Goal: Leave review/rating: Leave review/rating

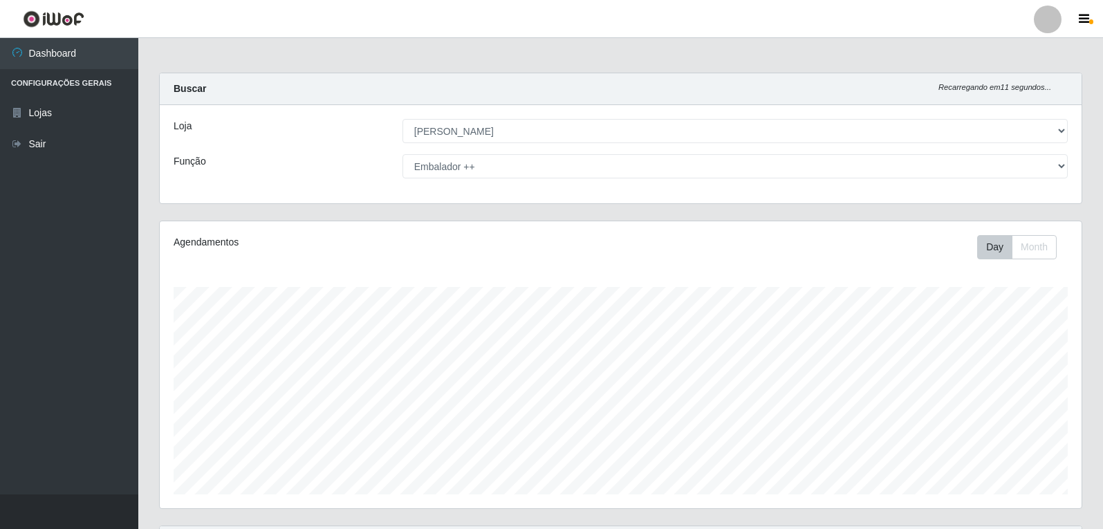
select select "523"
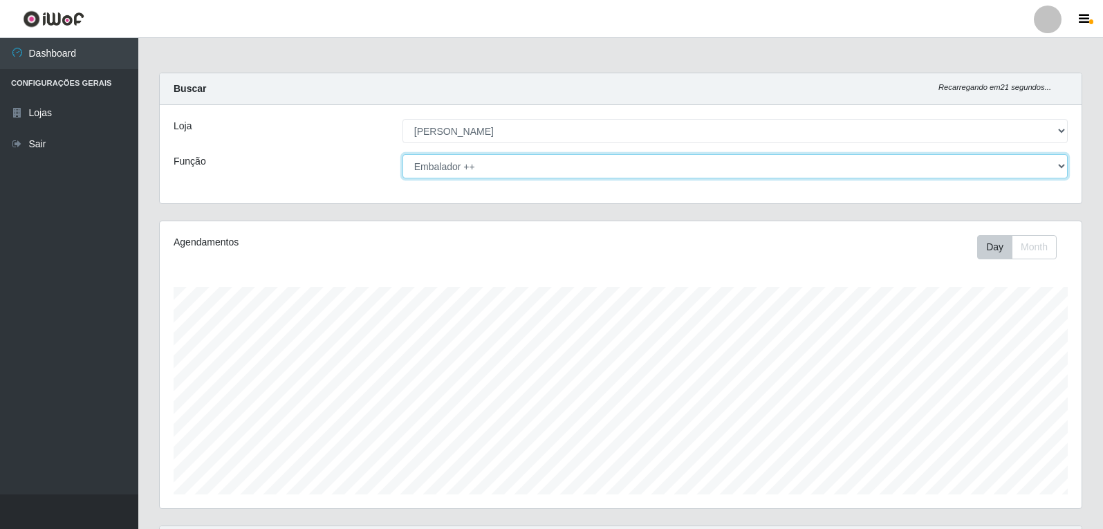
click at [430, 168] on select "[Selecione...] Embalador Embalador + Embalador ++ Panfleteiro Panfleteiro + Pan…" at bounding box center [734, 166] width 665 height 24
select select "86"
click at [402, 154] on select "[Selecione...] Embalador Embalador + Embalador ++ Panfleteiro Panfleteiro + Pan…" at bounding box center [734, 166] width 665 height 24
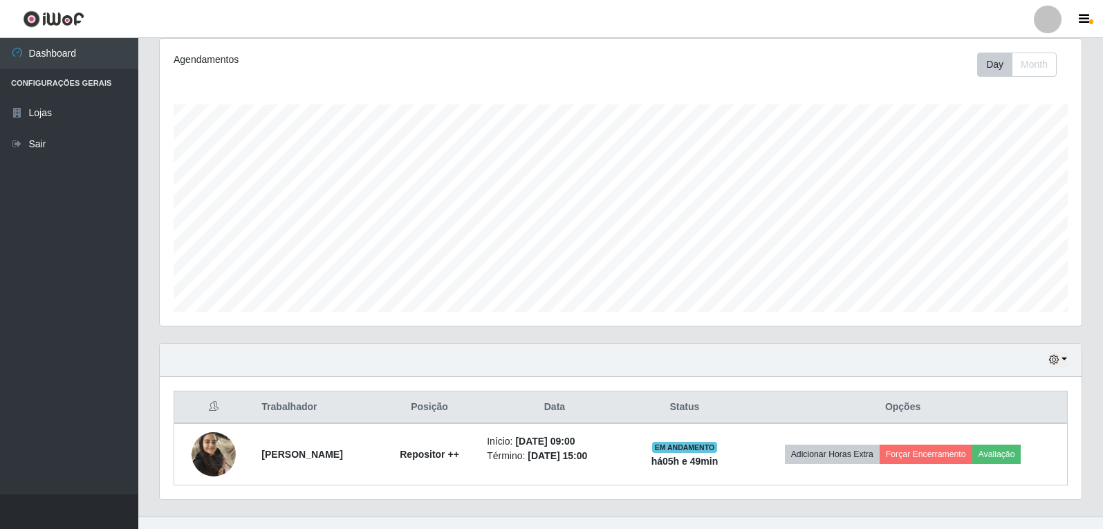
scroll to position [205, 0]
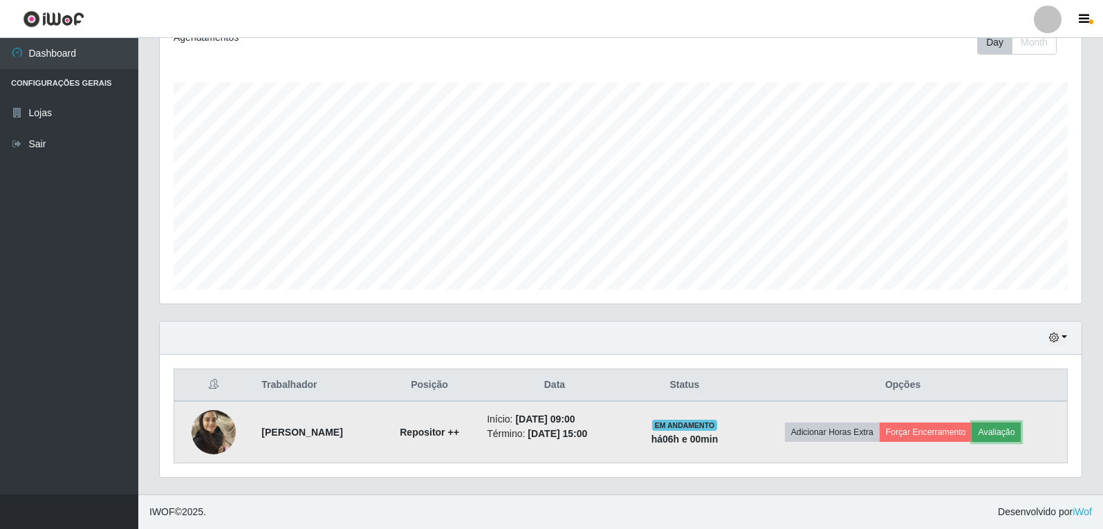
click at [1012, 430] on button "Avaliação" at bounding box center [996, 431] width 49 height 19
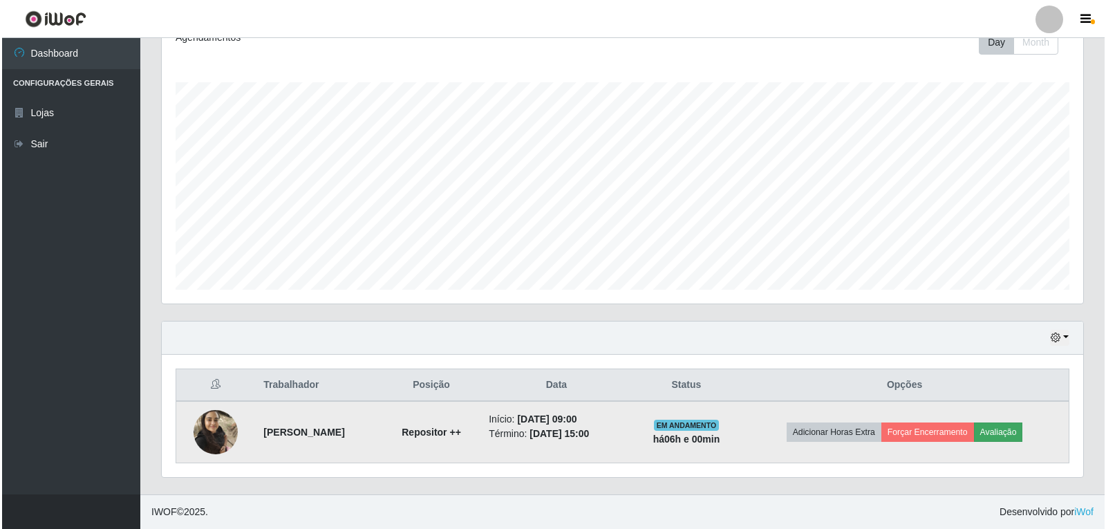
scroll to position [287, 915]
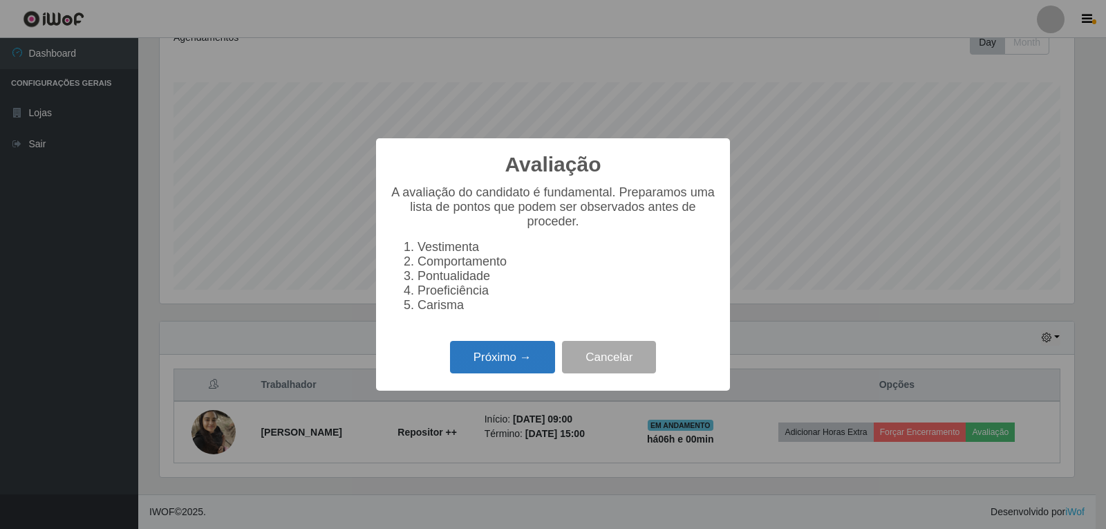
click at [521, 362] on button "Próximo →" at bounding box center [502, 357] width 105 height 32
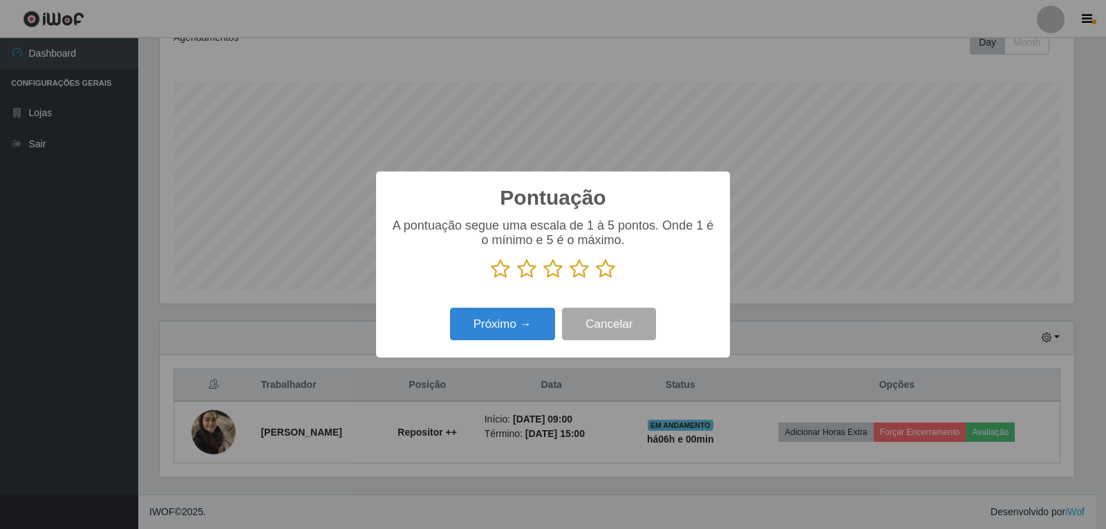
click at [602, 273] on icon at bounding box center [605, 269] width 19 height 21
click at [596, 279] on input "radio" at bounding box center [596, 279] width 0 height 0
click at [547, 321] on button "Próximo →" at bounding box center [502, 324] width 105 height 32
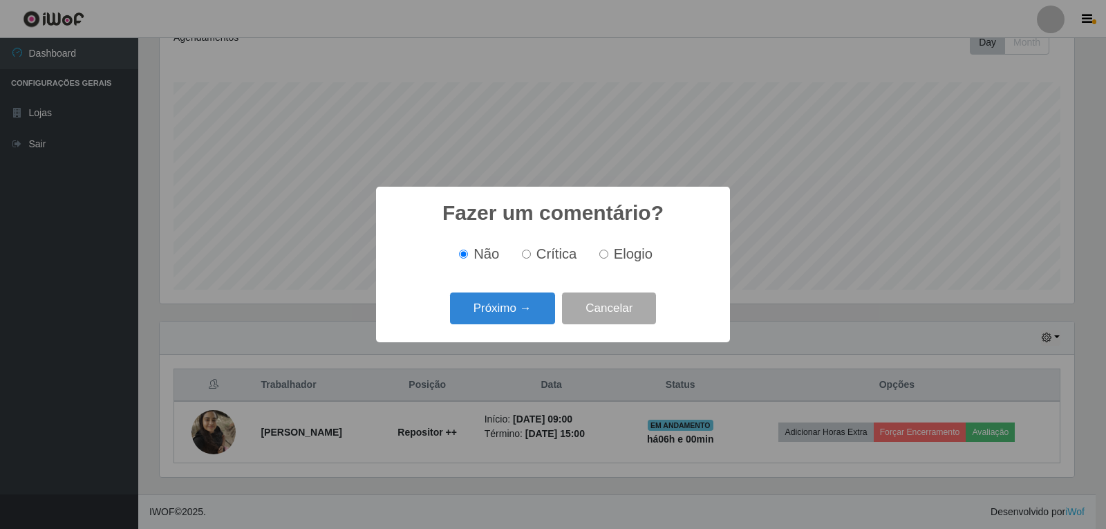
click at [602, 255] on input "Elogio" at bounding box center [603, 254] width 9 height 9
radio input "true"
click at [463, 253] on input "Não" at bounding box center [463, 254] width 9 height 9
radio input "true"
click at [499, 309] on button "Próximo →" at bounding box center [502, 308] width 105 height 32
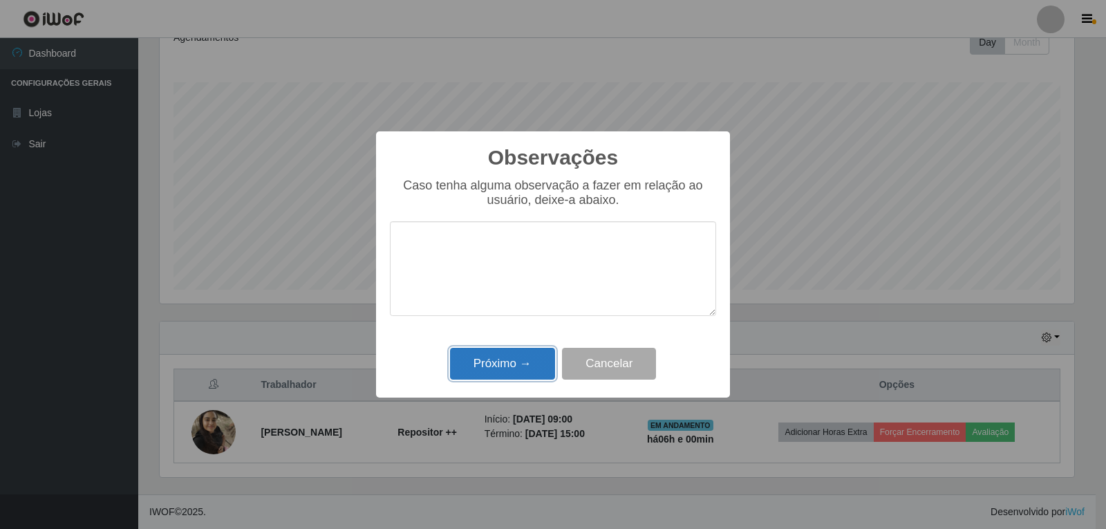
click at [500, 367] on button "Próximo →" at bounding box center [502, 364] width 105 height 32
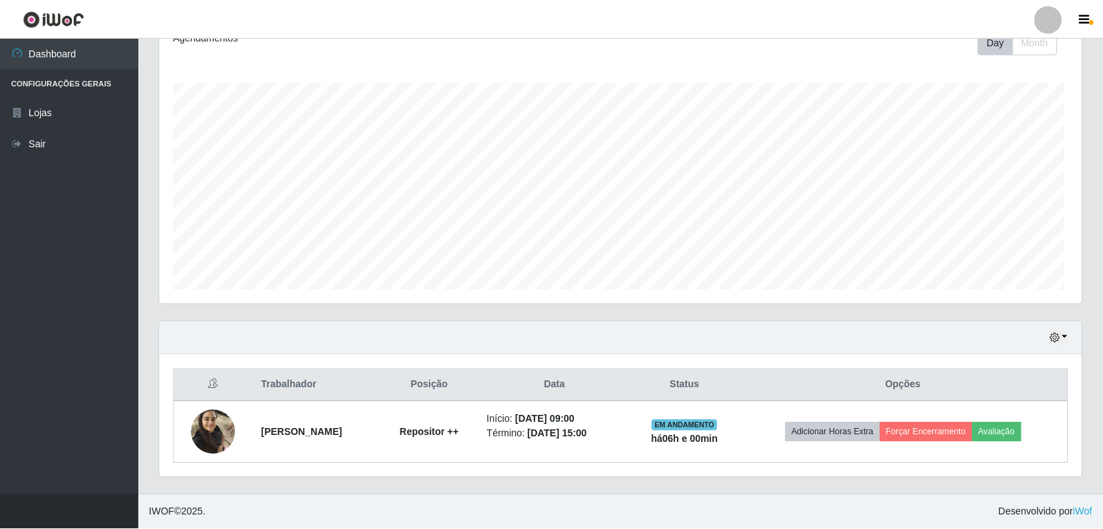
scroll to position [287, 922]
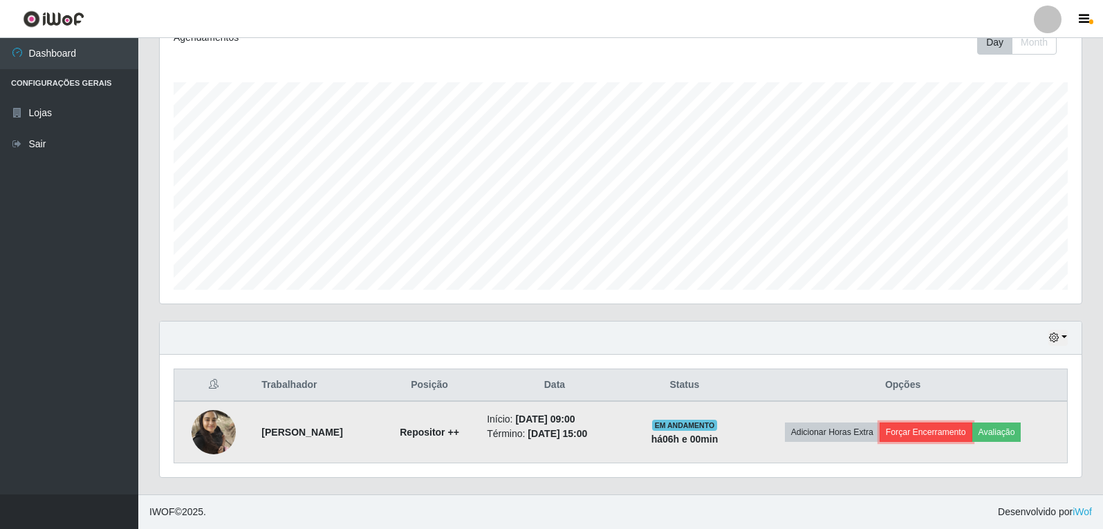
click at [938, 435] on button "Forçar Encerramento" at bounding box center [925, 431] width 93 height 19
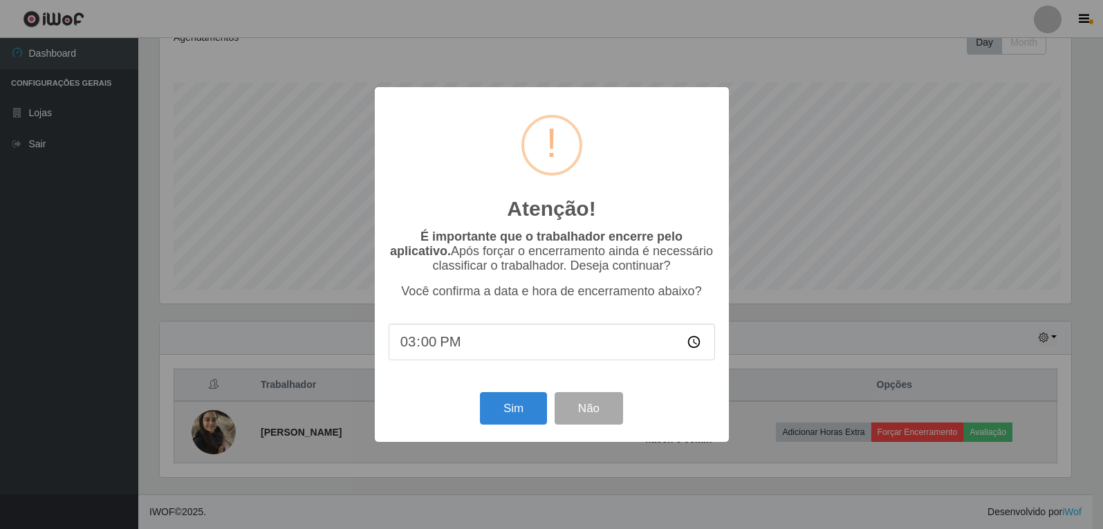
scroll to position [287, 915]
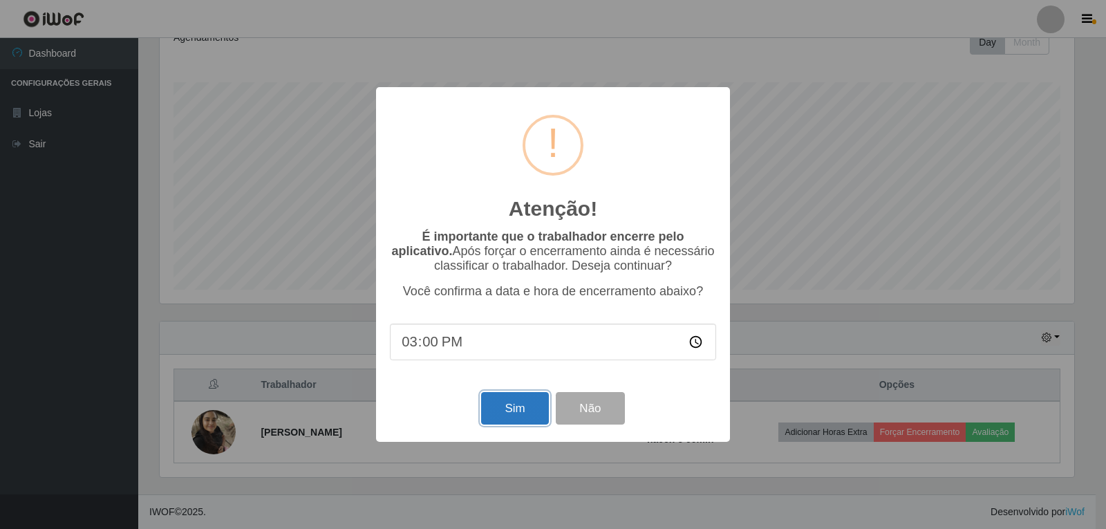
click at [521, 407] on button "Sim" at bounding box center [514, 408] width 67 height 32
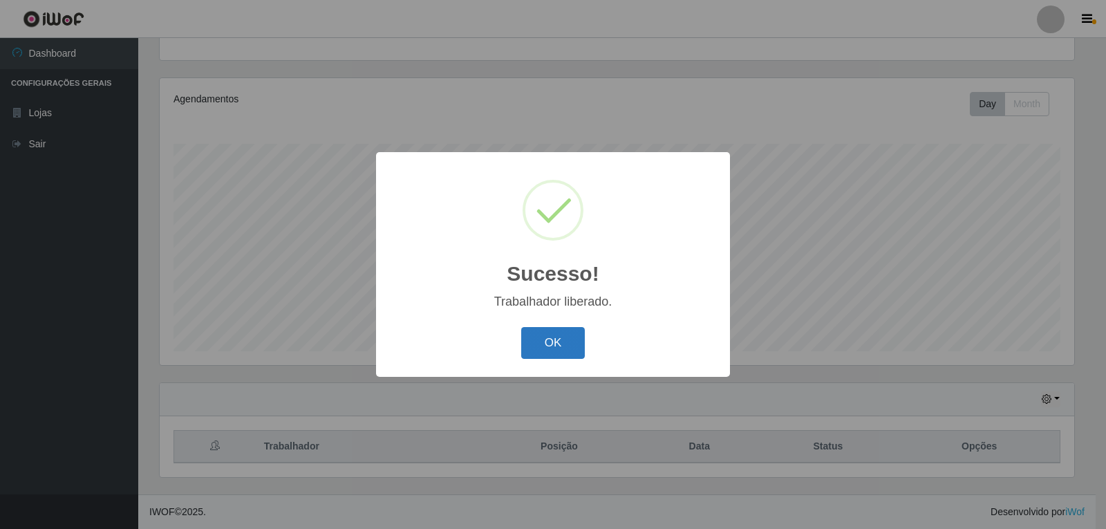
click at [550, 347] on button "OK" at bounding box center [553, 343] width 64 height 32
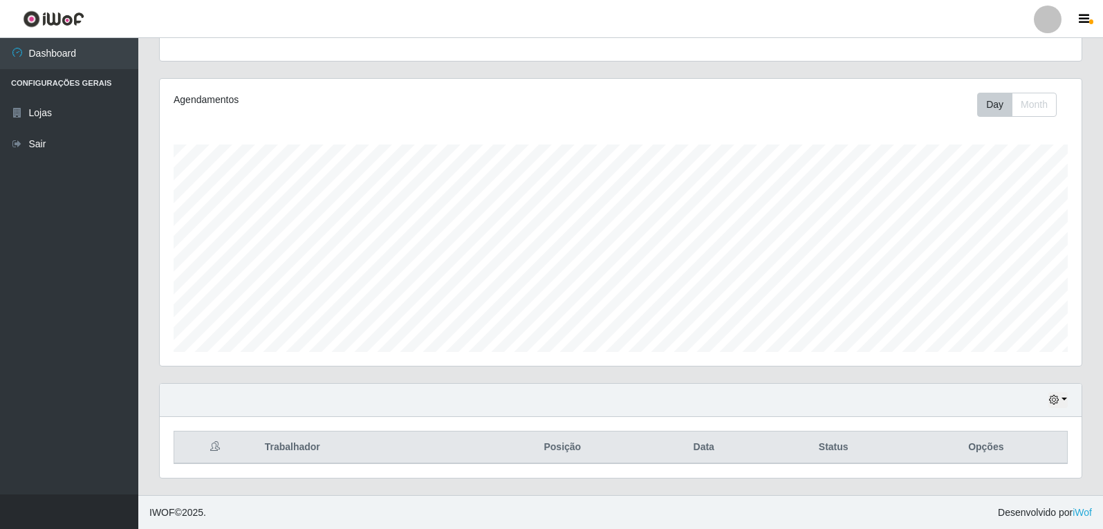
scroll to position [143, 0]
